Goal: Information Seeking & Learning: Find specific fact

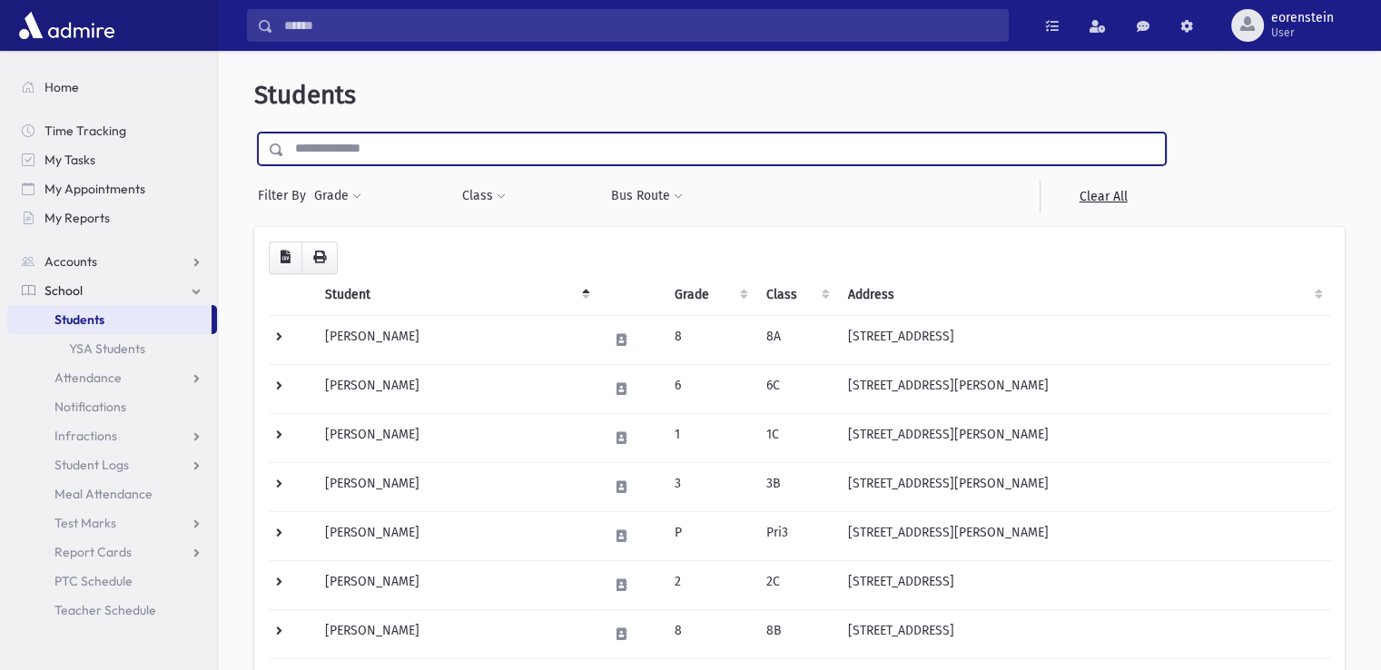
click at [470, 148] on input "text" at bounding box center [724, 149] width 881 height 33
type input "*******"
click at [254, 133] on input "submit" at bounding box center [279, 145] width 51 height 25
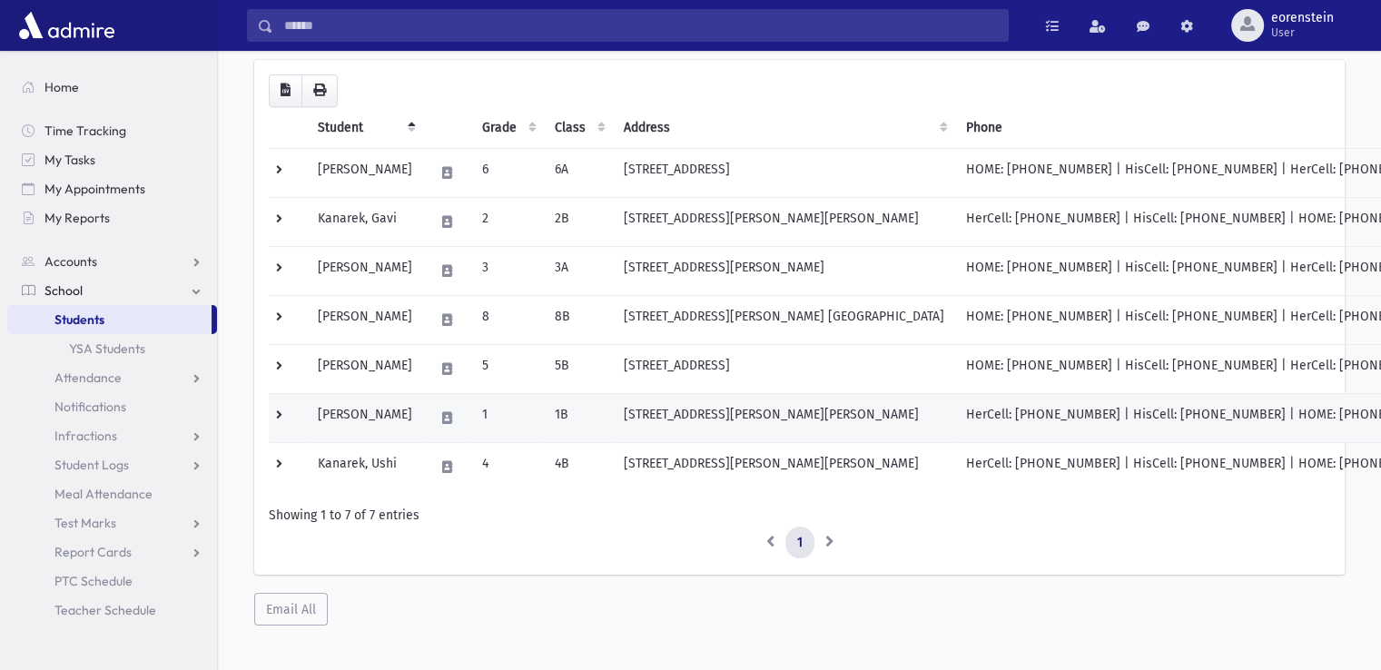
scroll to position [123, 0]
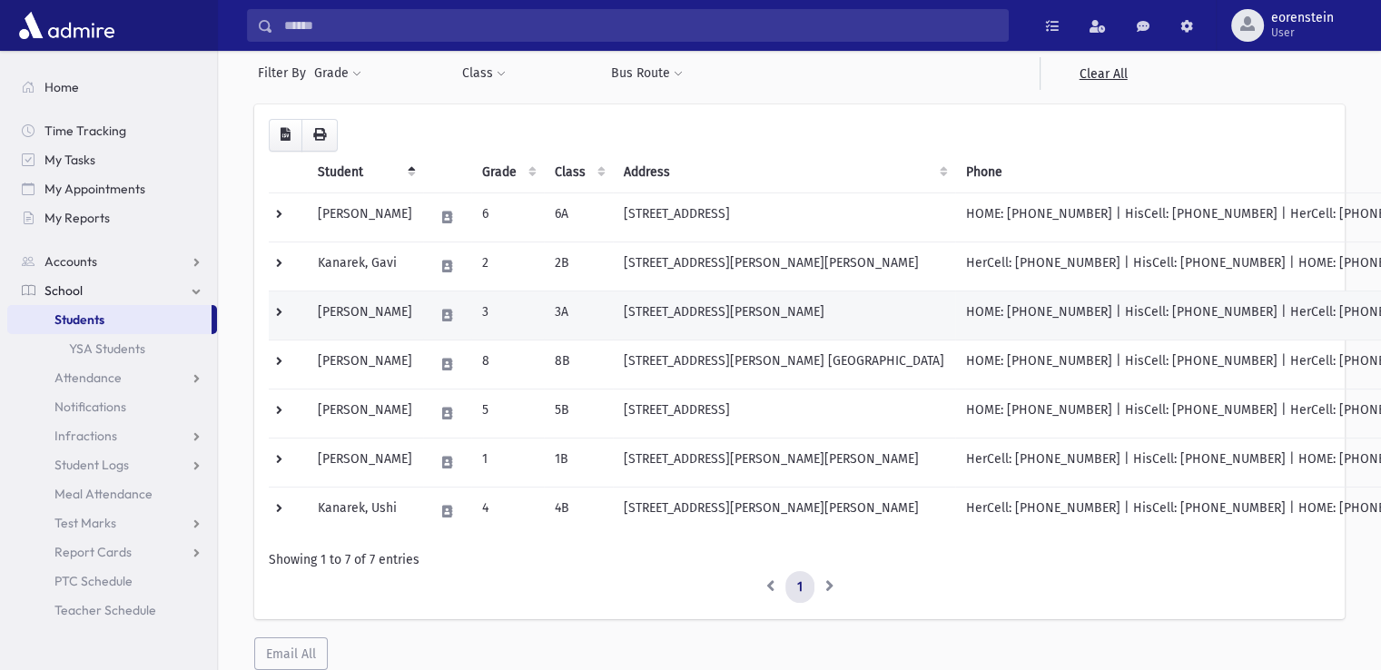
click at [367, 320] on td "Kanarek, Naftali" at bounding box center [365, 315] width 116 height 49
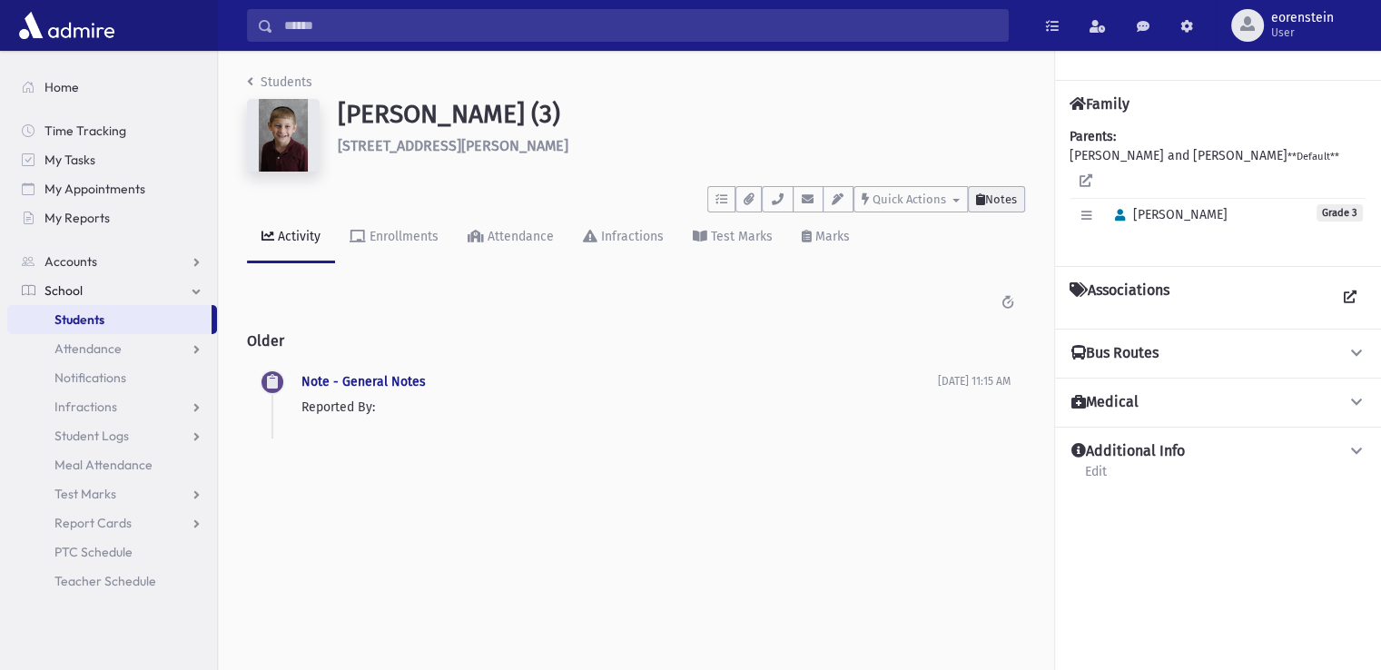
click at [980, 197] on icon at bounding box center [980, 199] width 9 height 12
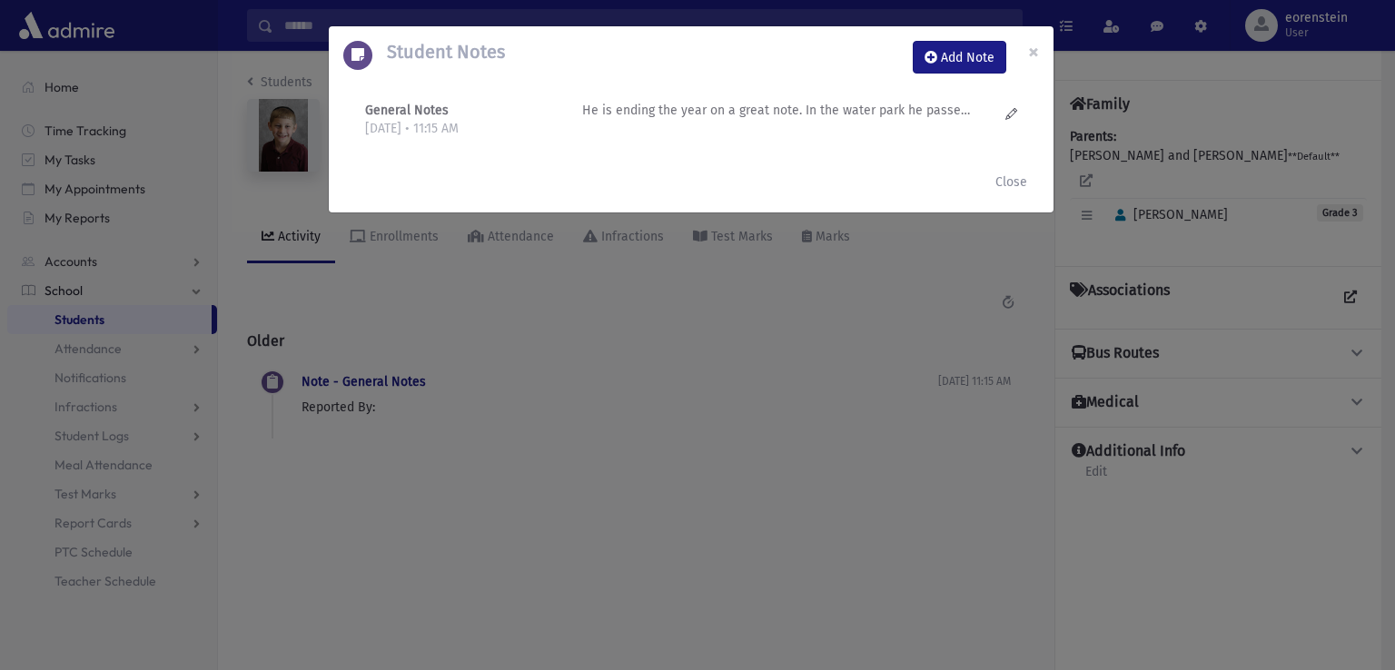
click at [881, 116] on p "He is ending the year on a great note. In the water park he passed R' [PERSON_N…" at bounding box center [776, 110] width 389 height 19
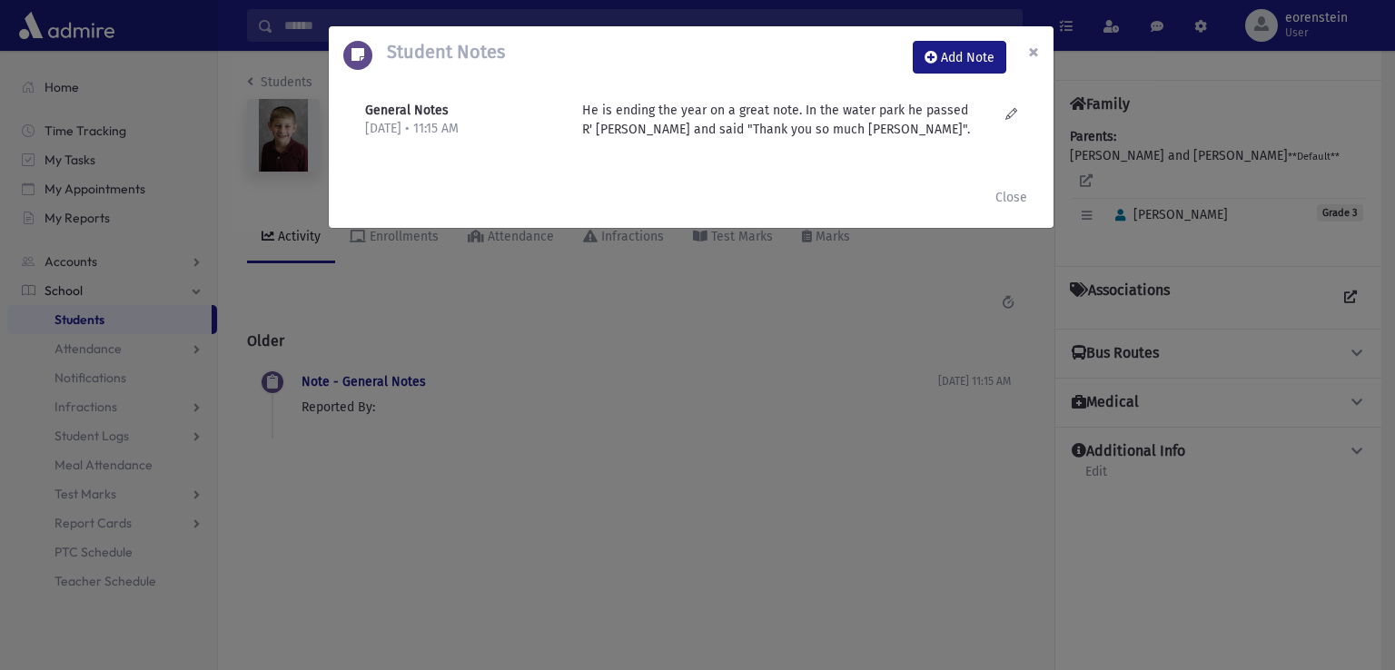
click at [1031, 57] on span "×" at bounding box center [1033, 51] width 11 height 25
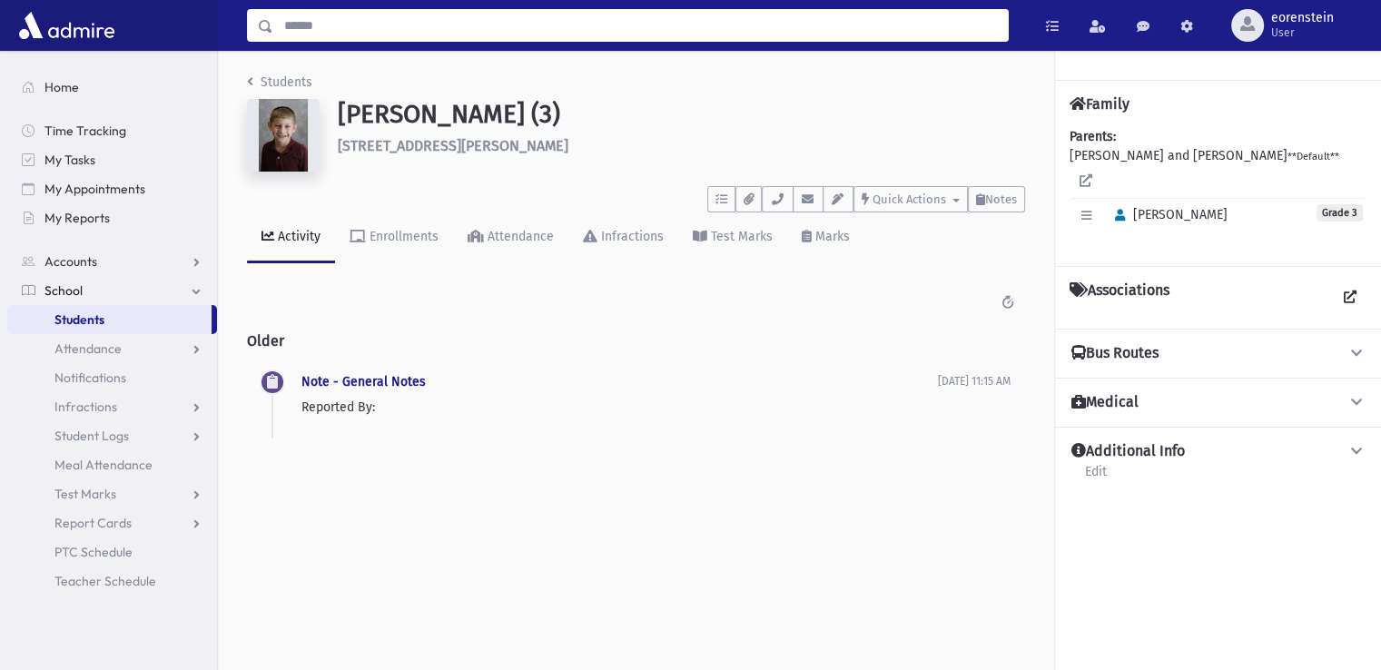
click at [409, 30] on input "Search" at bounding box center [640, 25] width 735 height 33
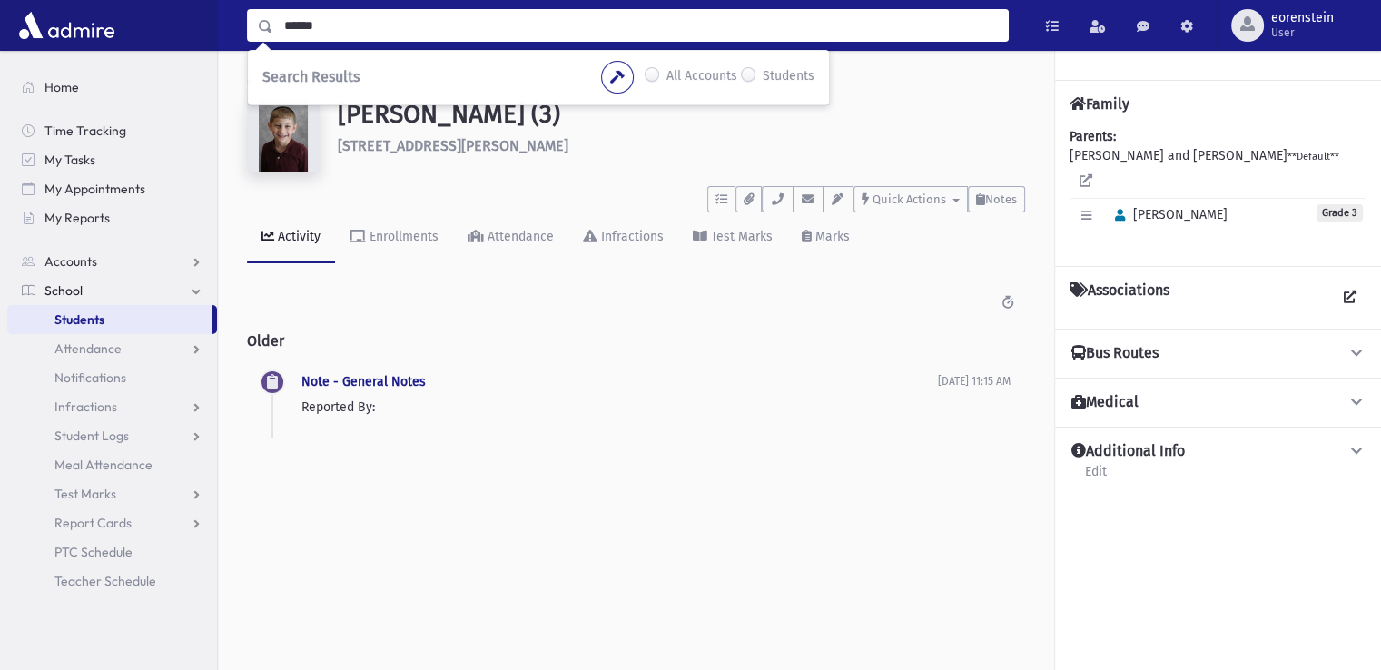
type input "******"
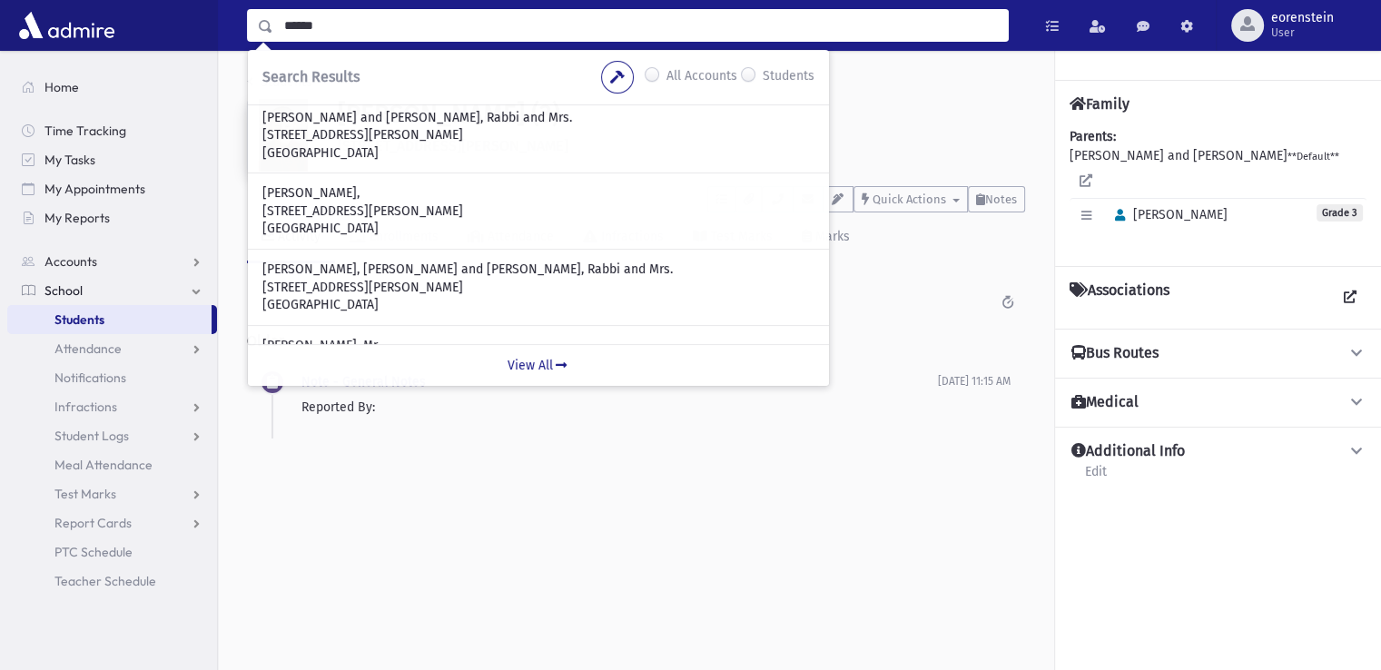
scroll to position [448, 0]
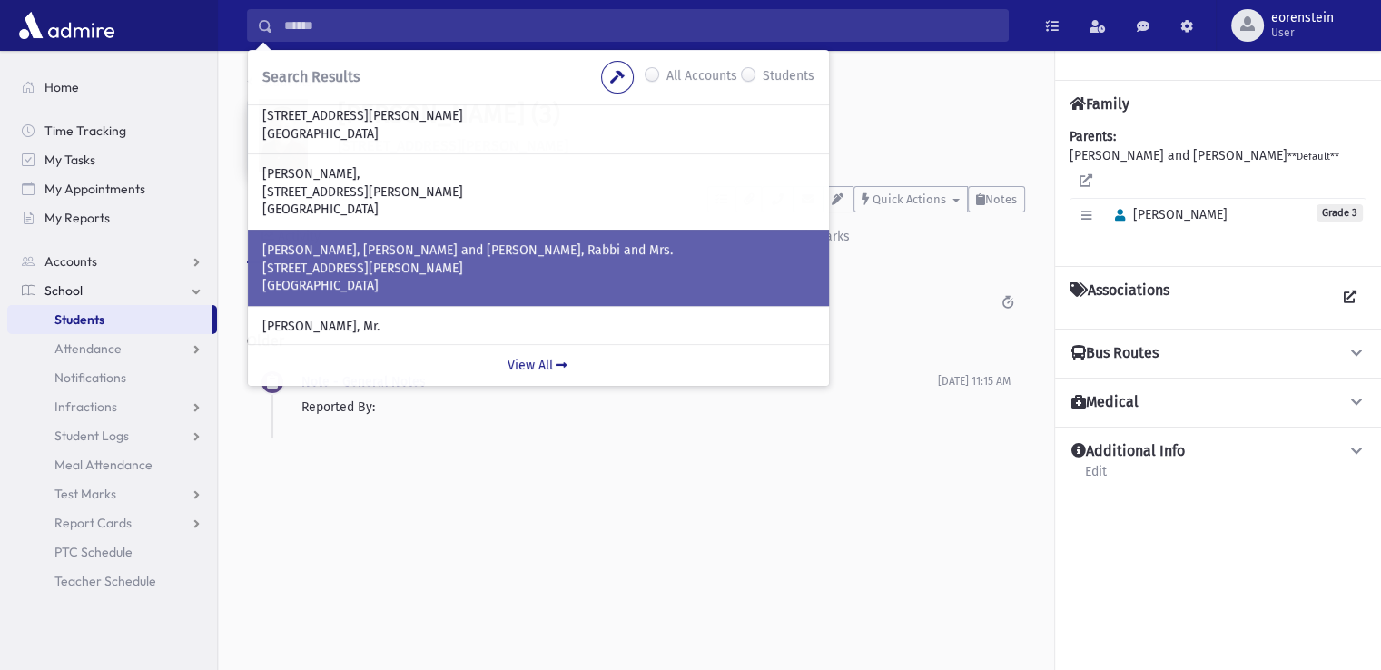
click at [371, 246] on p "MILLER, Beztalel Tzvi and Rivka Henya, Rabbi and Mrs." at bounding box center [538, 251] width 552 height 18
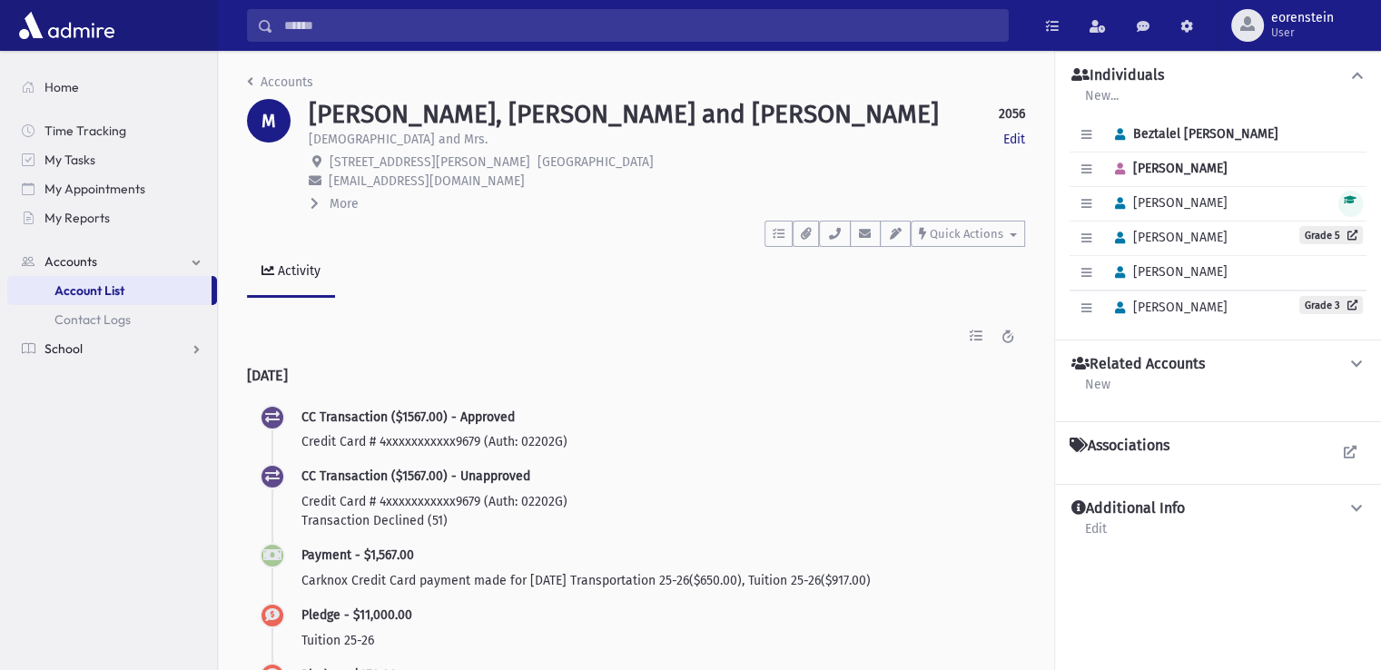
click at [81, 349] on span "School" at bounding box center [64, 349] width 38 height 16
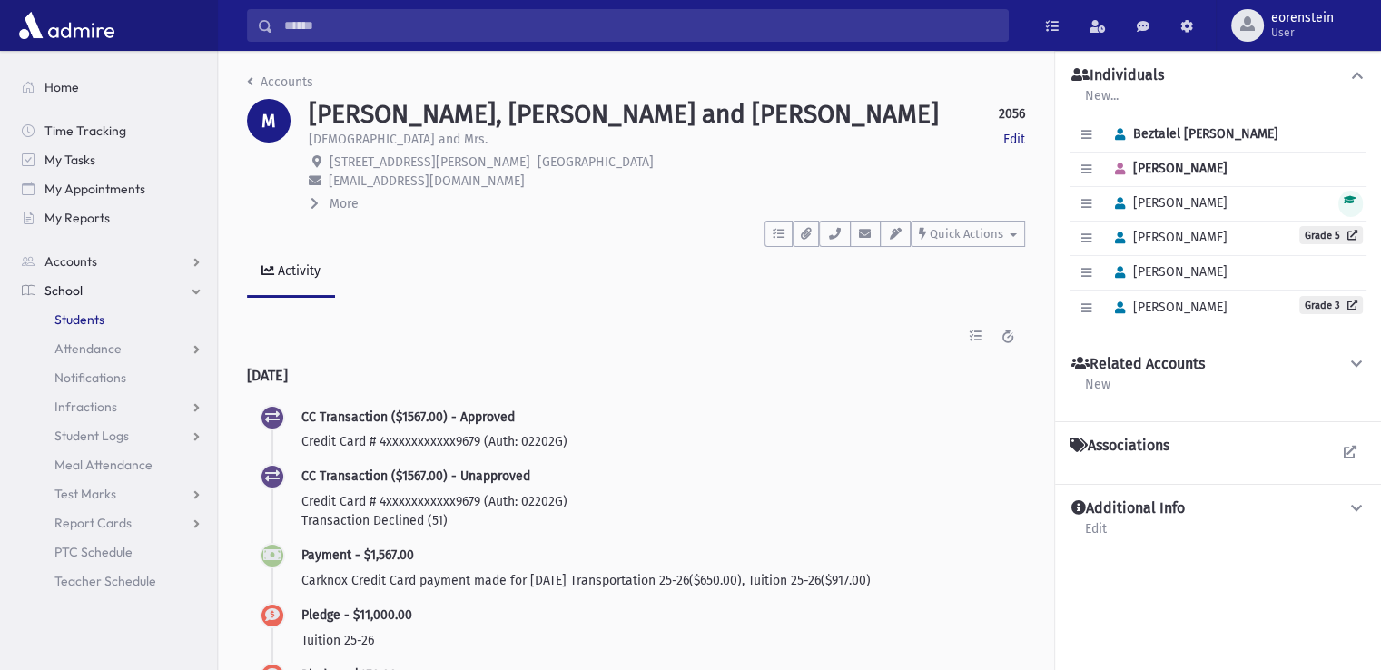
click at [94, 325] on span "Students" at bounding box center [79, 320] width 50 height 16
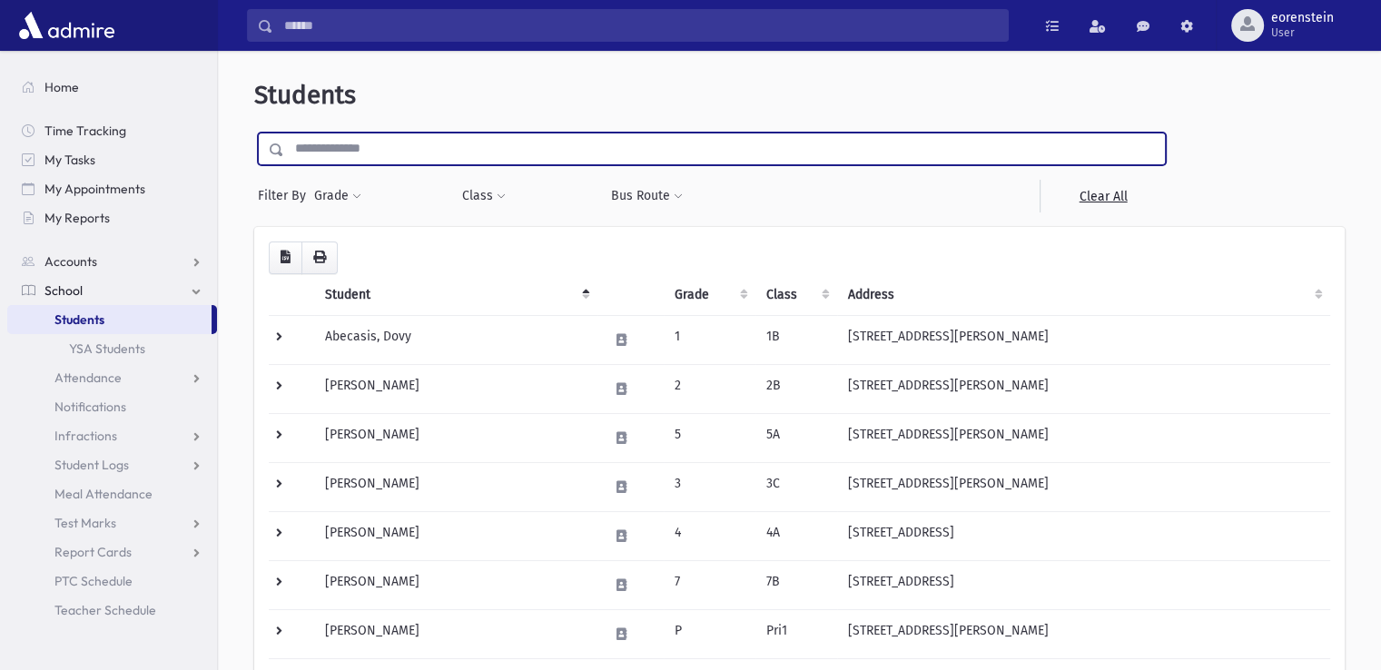
click at [356, 153] on input "text" at bounding box center [724, 149] width 881 height 33
type input "**********"
click at [254, 133] on input "submit" at bounding box center [279, 145] width 51 height 25
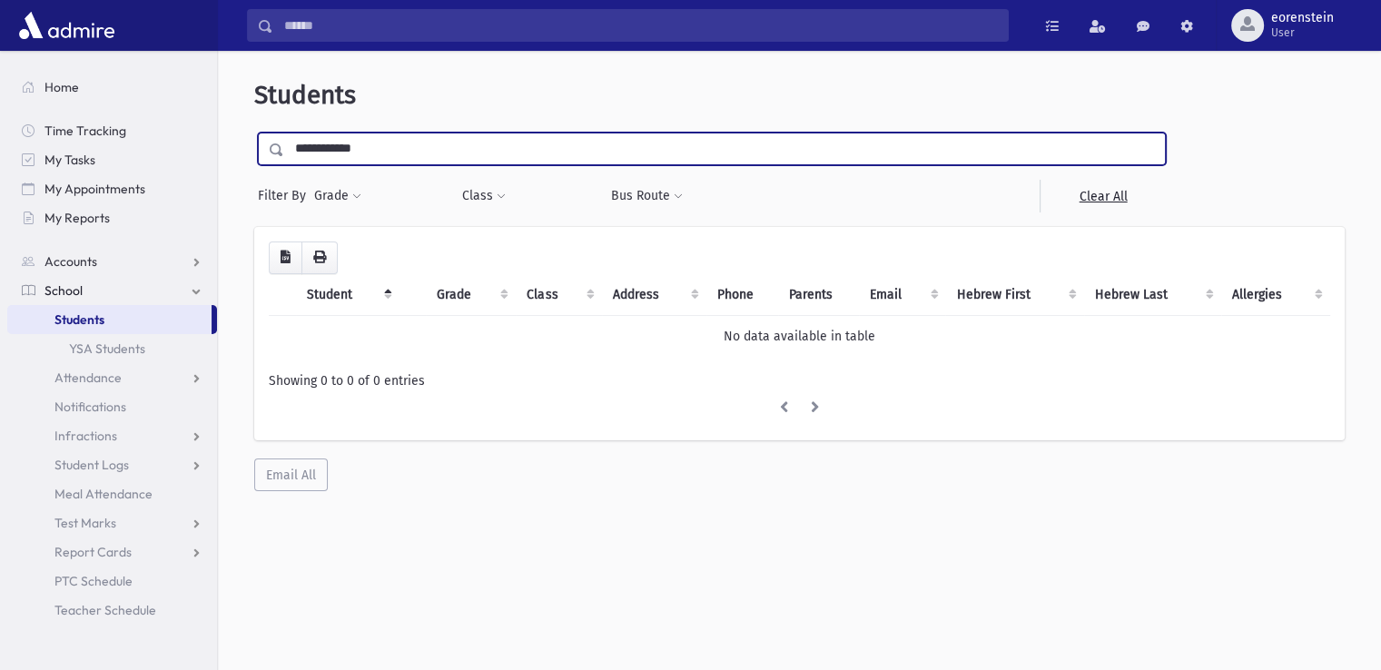
click at [309, 149] on input "**********" at bounding box center [724, 149] width 881 height 33
type input "******"
click at [254, 133] on input "submit" at bounding box center [279, 145] width 51 height 25
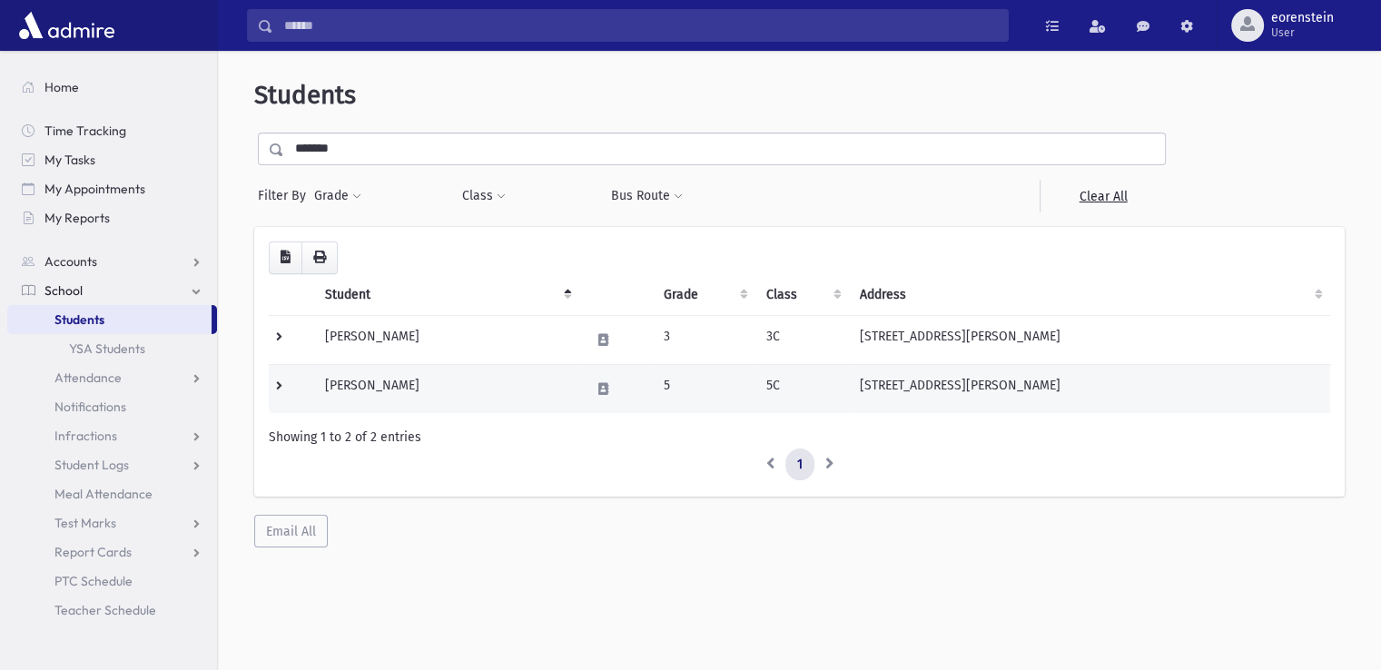
click at [374, 399] on td "[PERSON_NAME]" at bounding box center [446, 388] width 264 height 49
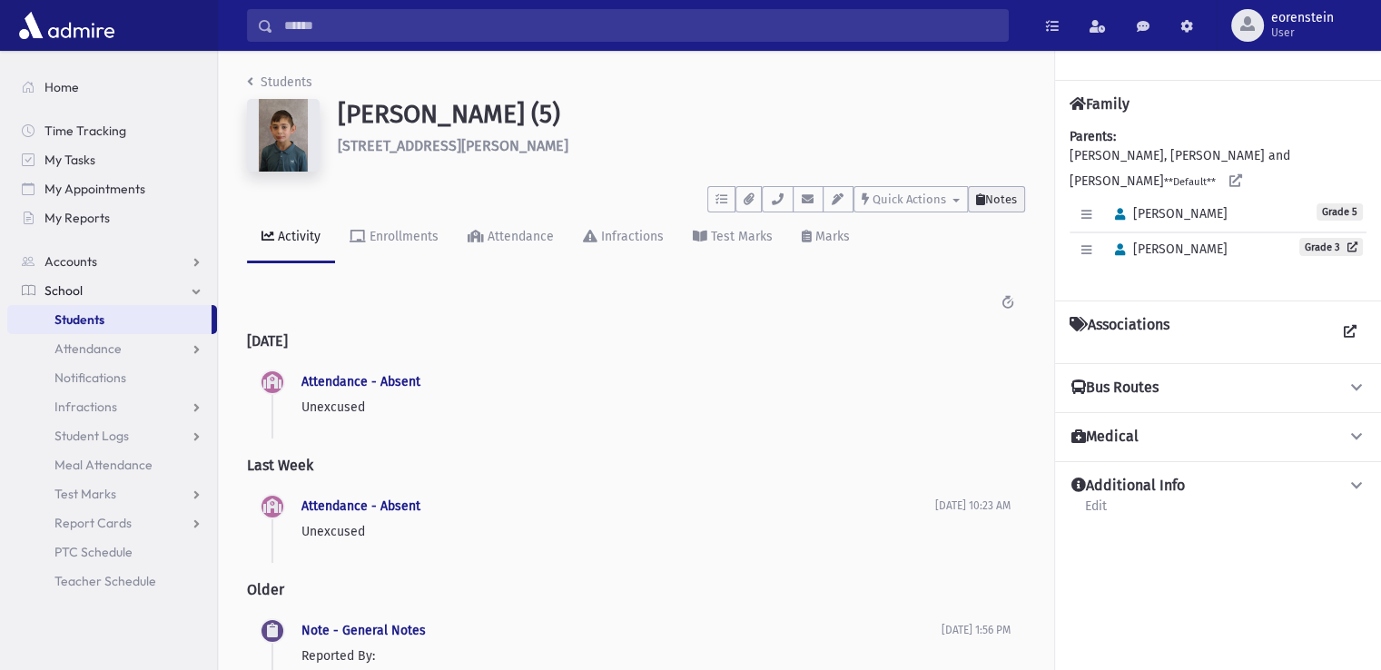
click at [989, 193] on span "Notes" at bounding box center [1001, 200] width 32 height 14
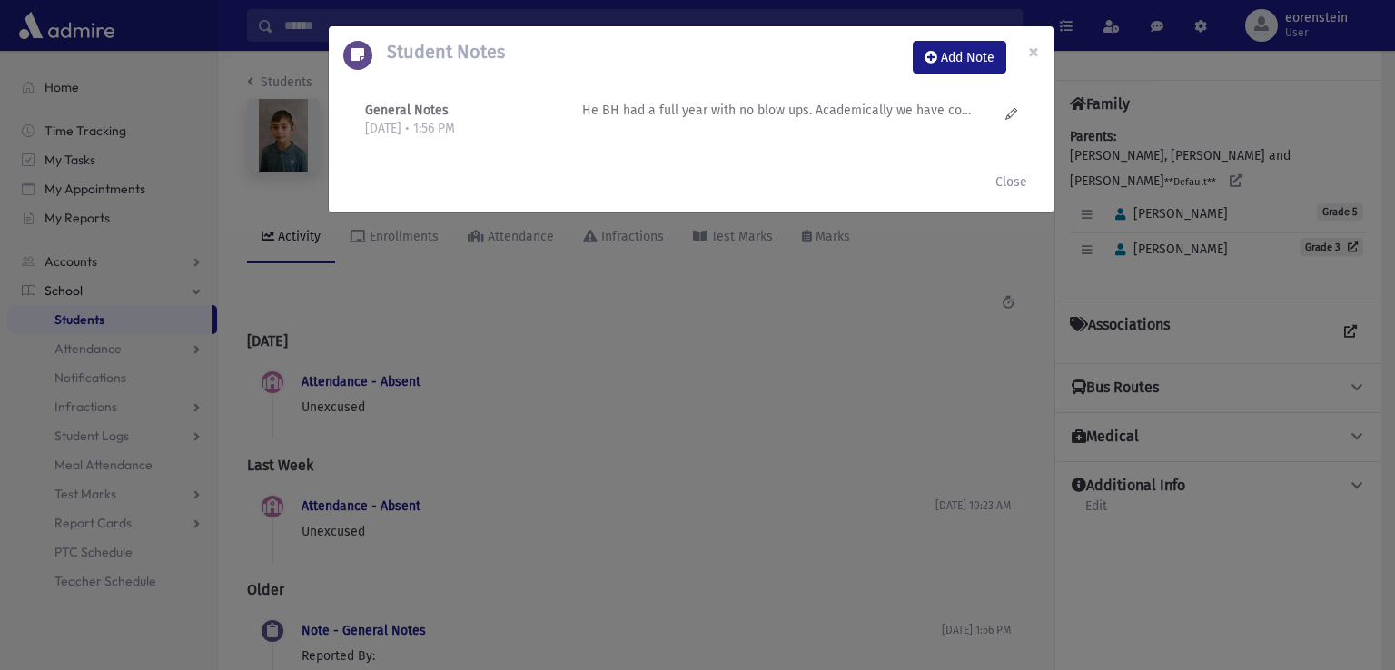
click at [888, 114] on p "He BH had a full year with no blow ups. Academically we have concerns where it …" at bounding box center [776, 110] width 389 height 19
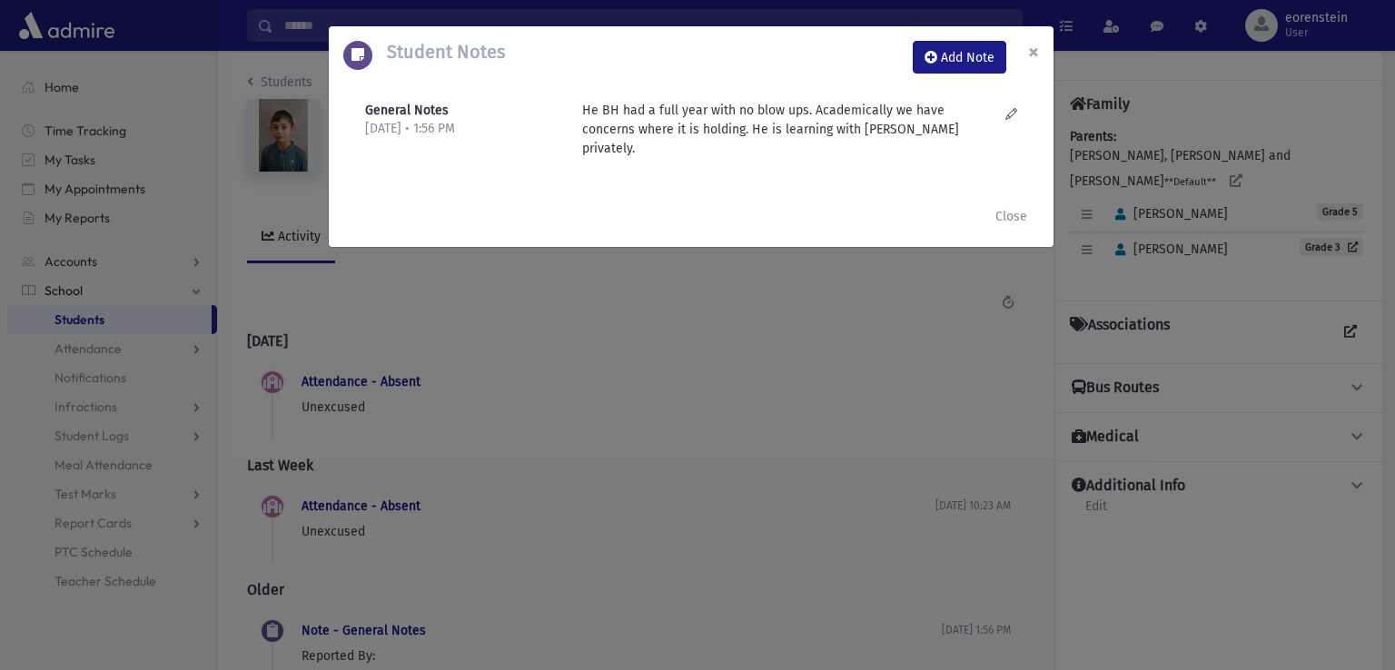
click at [1025, 48] on button "×" at bounding box center [1034, 51] width 40 height 51
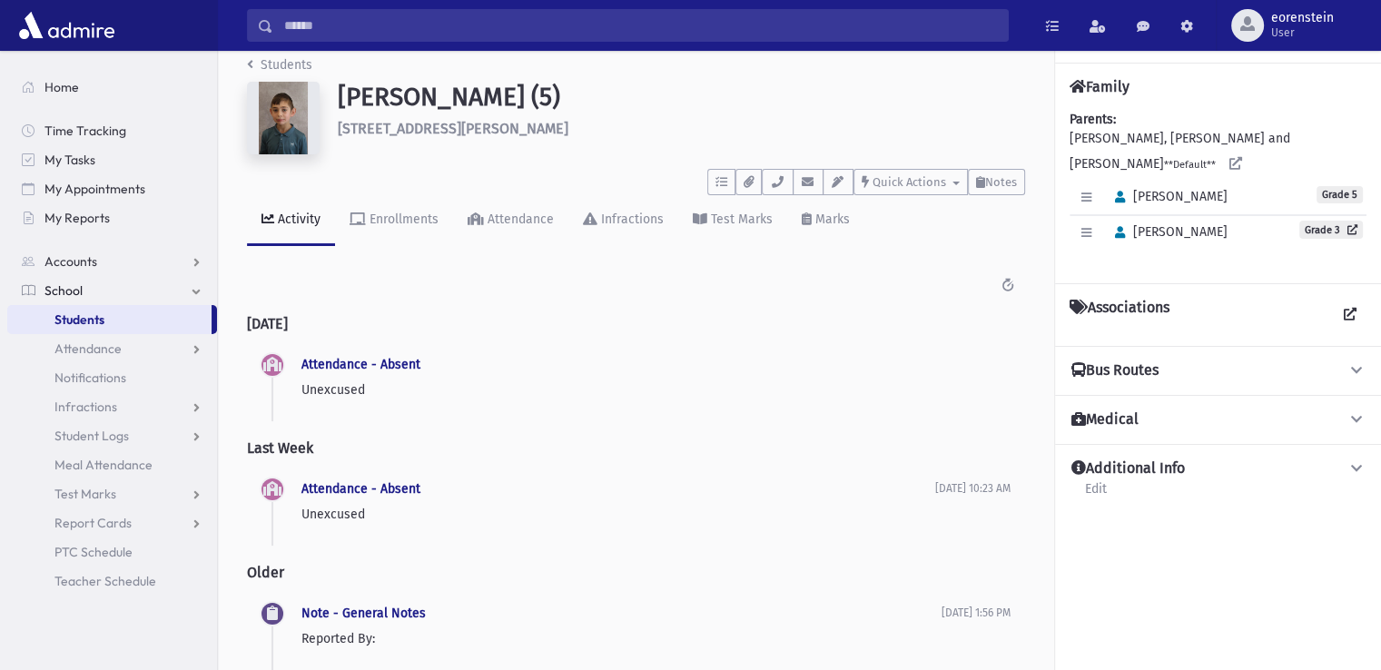
scroll to position [18, 0]
drag, startPoint x: 543, startPoint y: 128, endPoint x: 332, endPoint y: 143, distance: 211.2
click at [332, 143] on div "Miller, Yehoshua (5) 1449 Bellinger Street Lakewood" at bounding box center [682, 121] width 706 height 80
copy h6 "1449 Bellinger Street Lakewood"
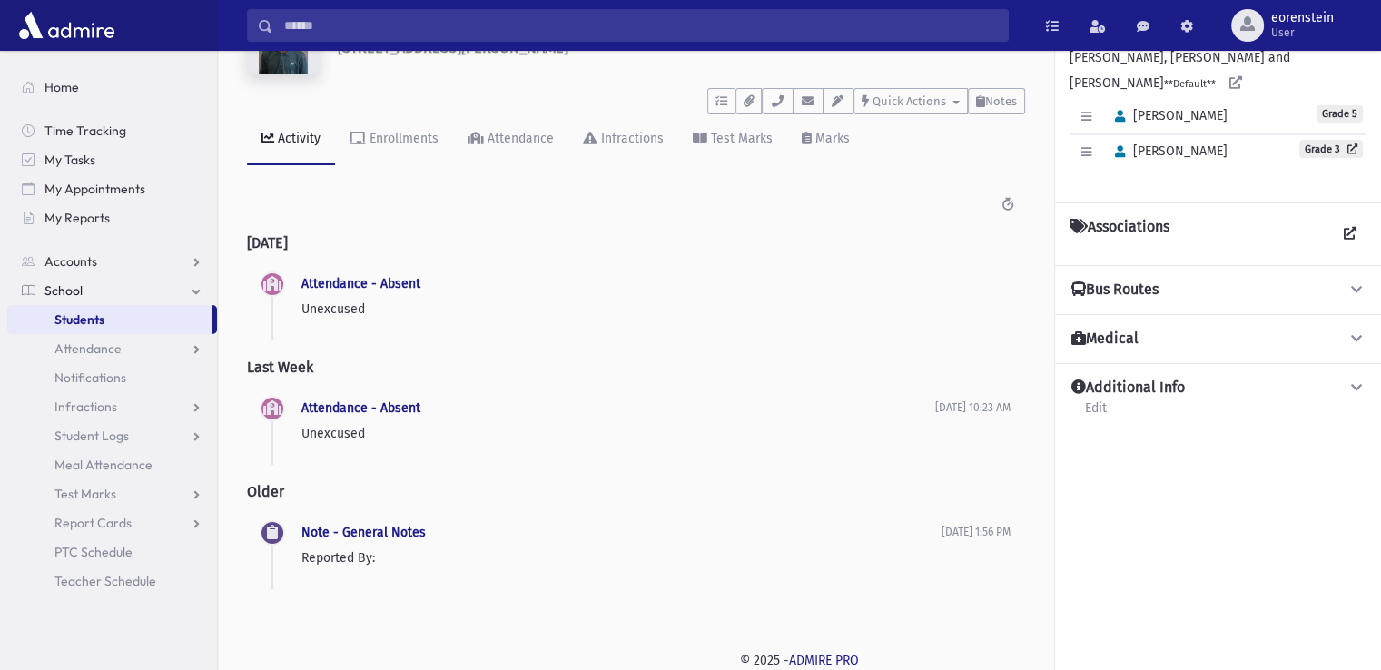
scroll to position [0, 0]
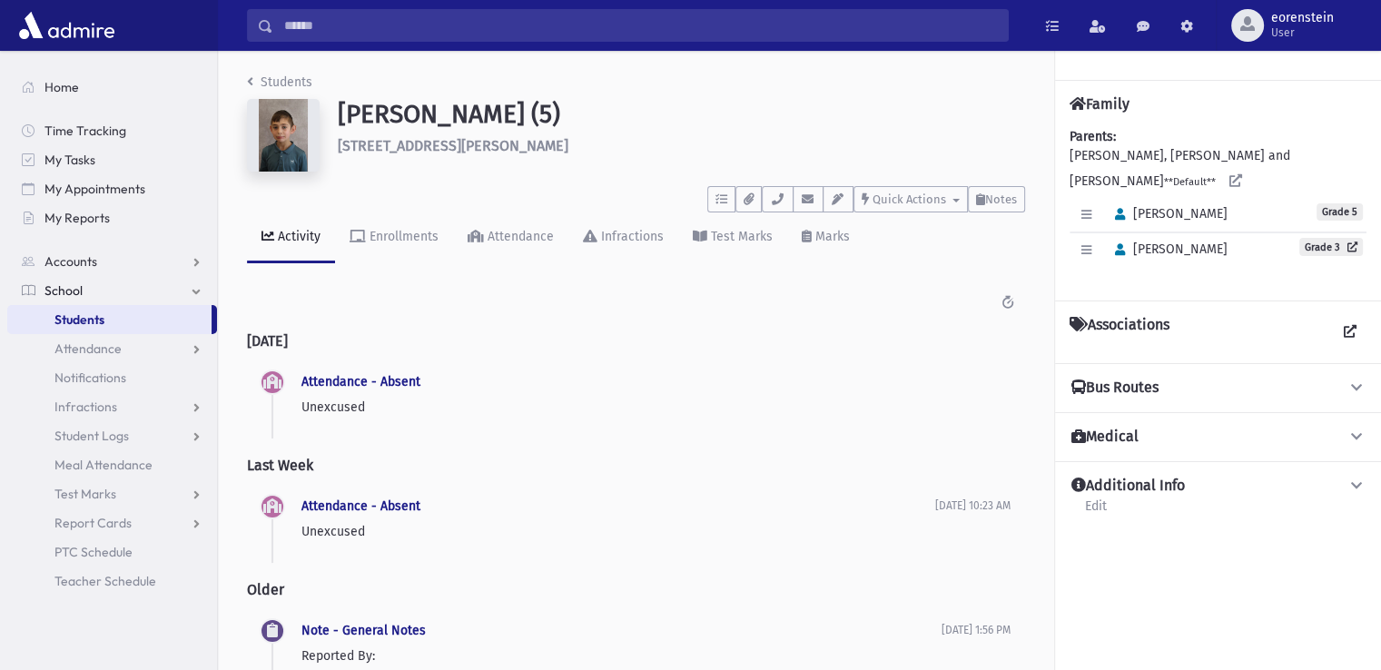
click at [541, 150] on h6 "1449 Bellinger Street Lakewood" at bounding box center [681, 145] width 687 height 17
click at [254, 76] on link "Students" at bounding box center [279, 81] width 65 height 15
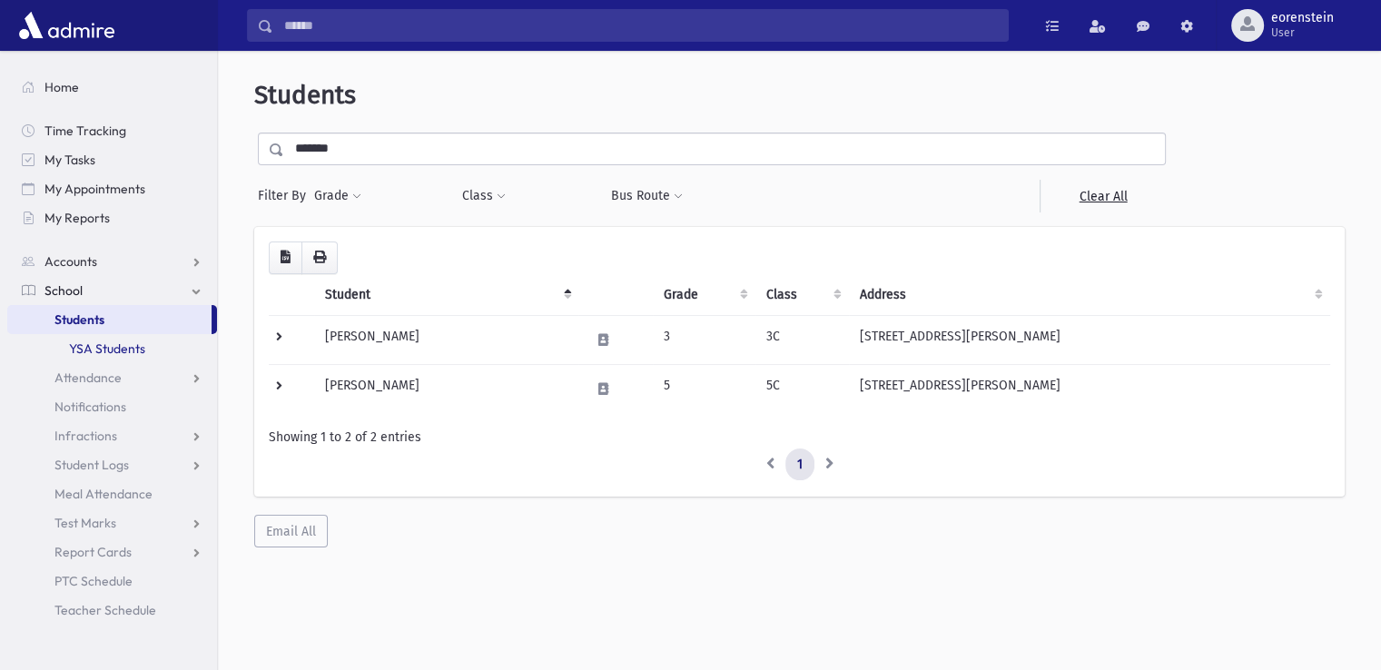
click at [170, 345] on link "YSA Students" at bounding box center [112, 348] width 210 height 29
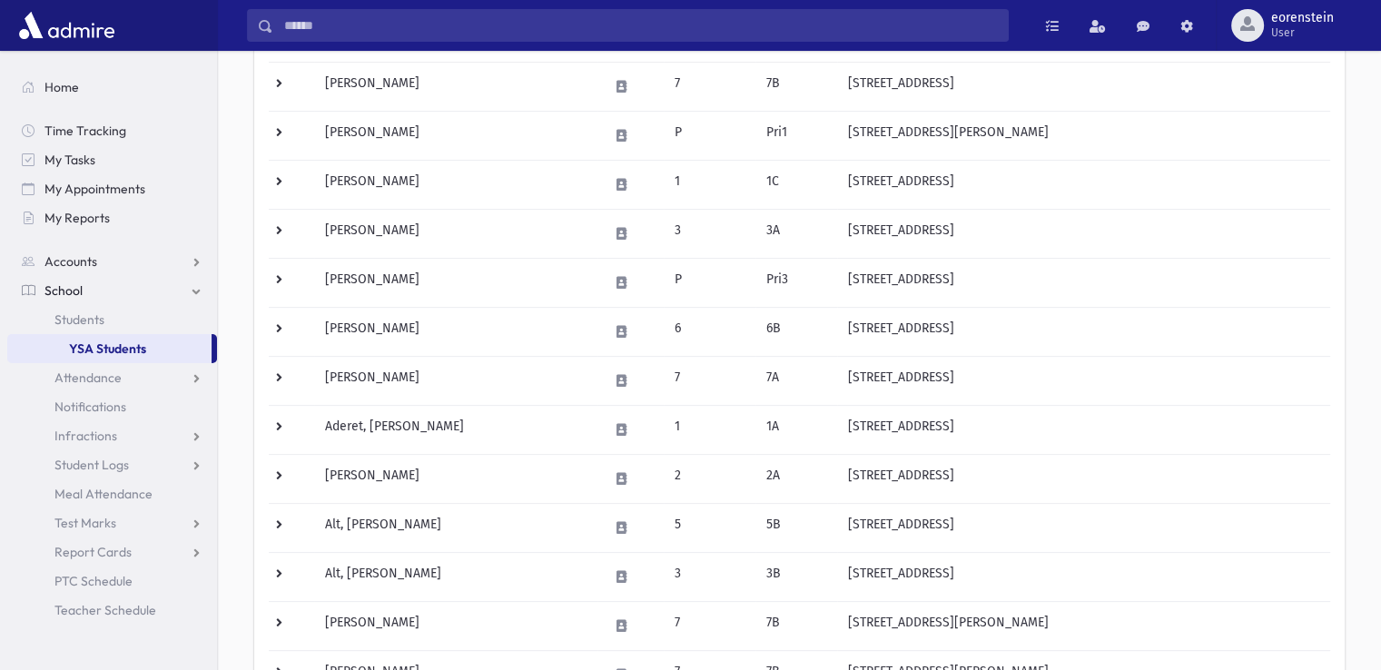
scroll to position [449, 0]
